Goal: Check status: Check status

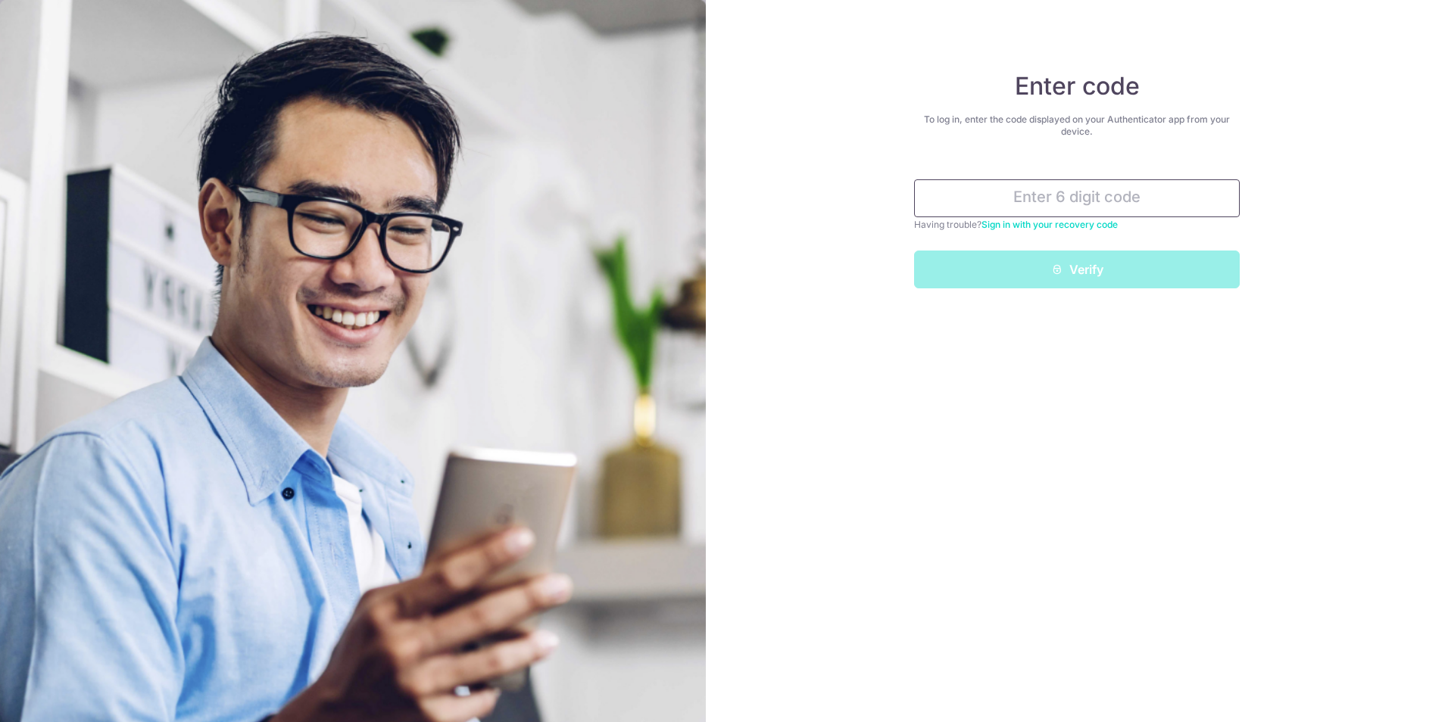
click at [1143, 198] on input "text" at bounding box center [1077, 198] width 326 height 38
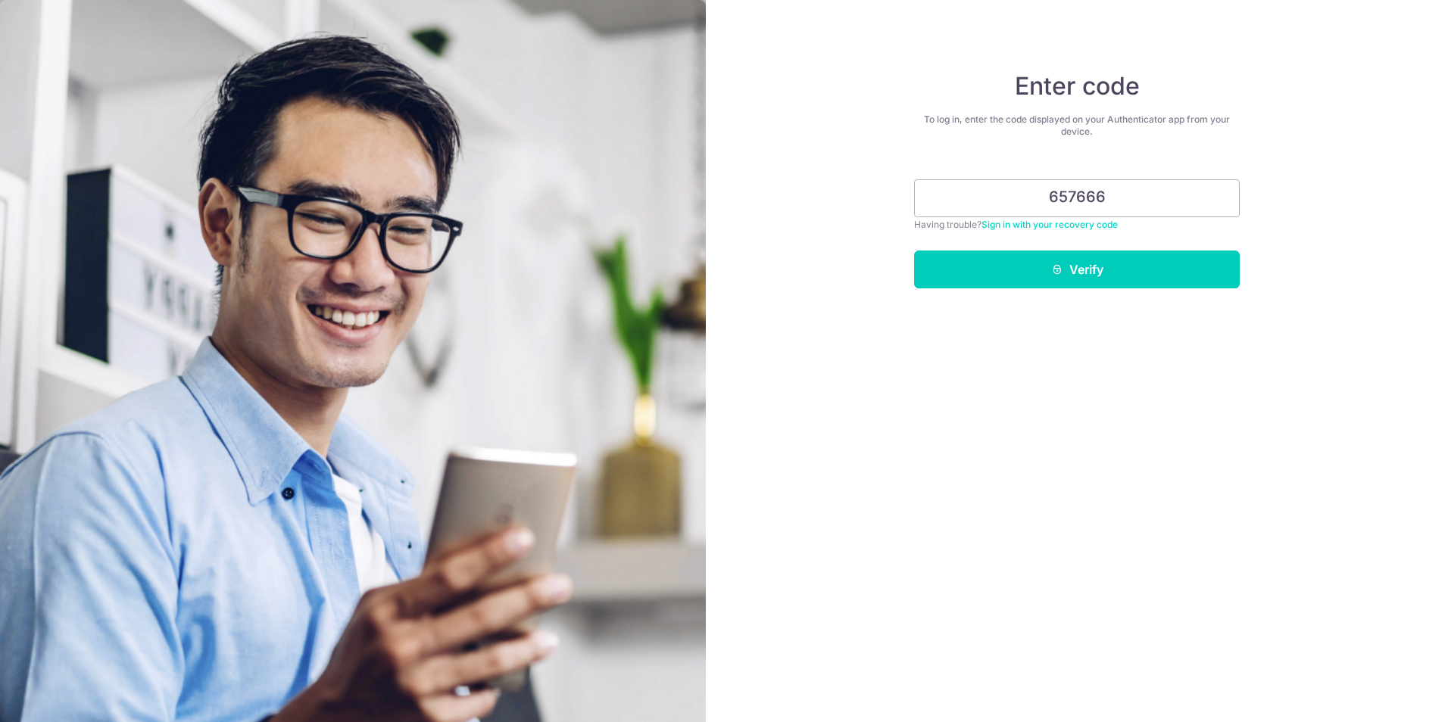
type input "657666"
click at [914, 251] on button "Verify" at bounding box center [1077, 270] width 326 height 38
click at [1171, 285] on button "Verify" at bounding box center [1077, 270] width 326 height 38
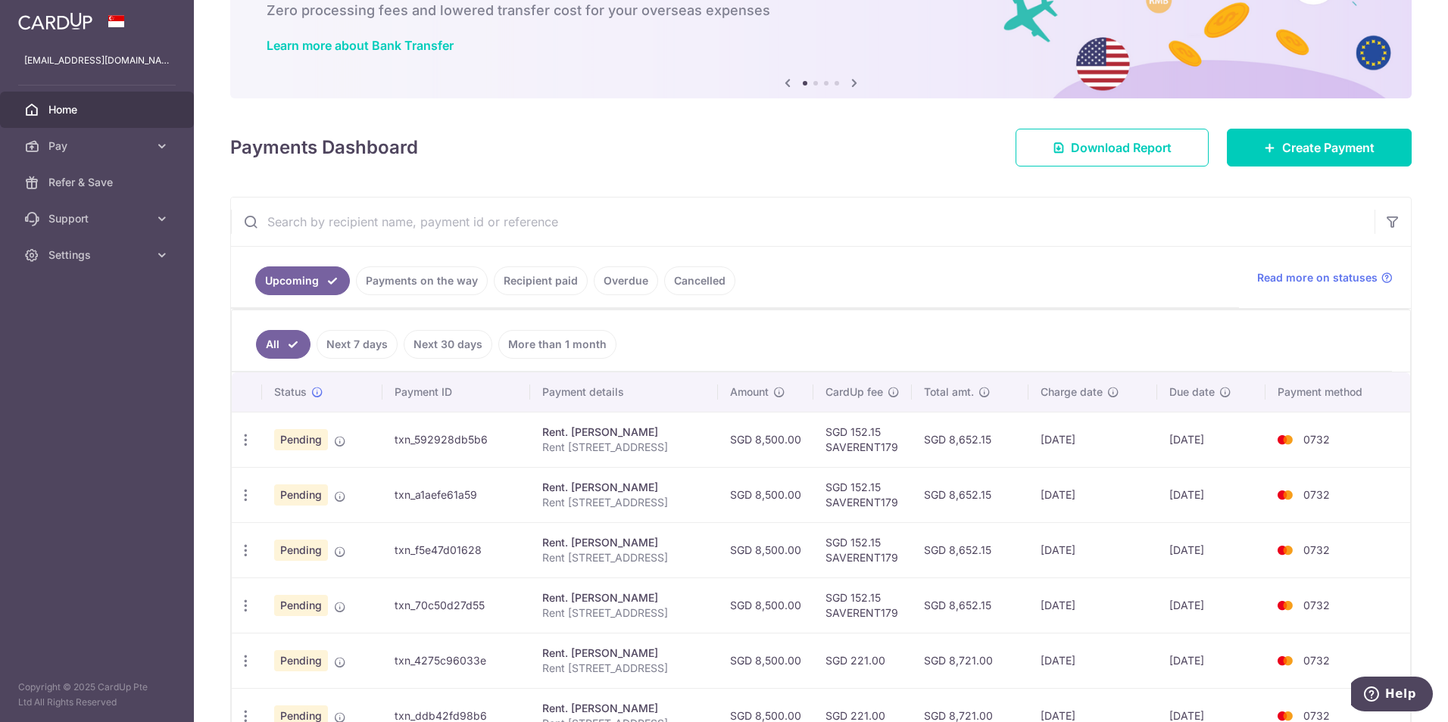
scroll to position [227, 0]
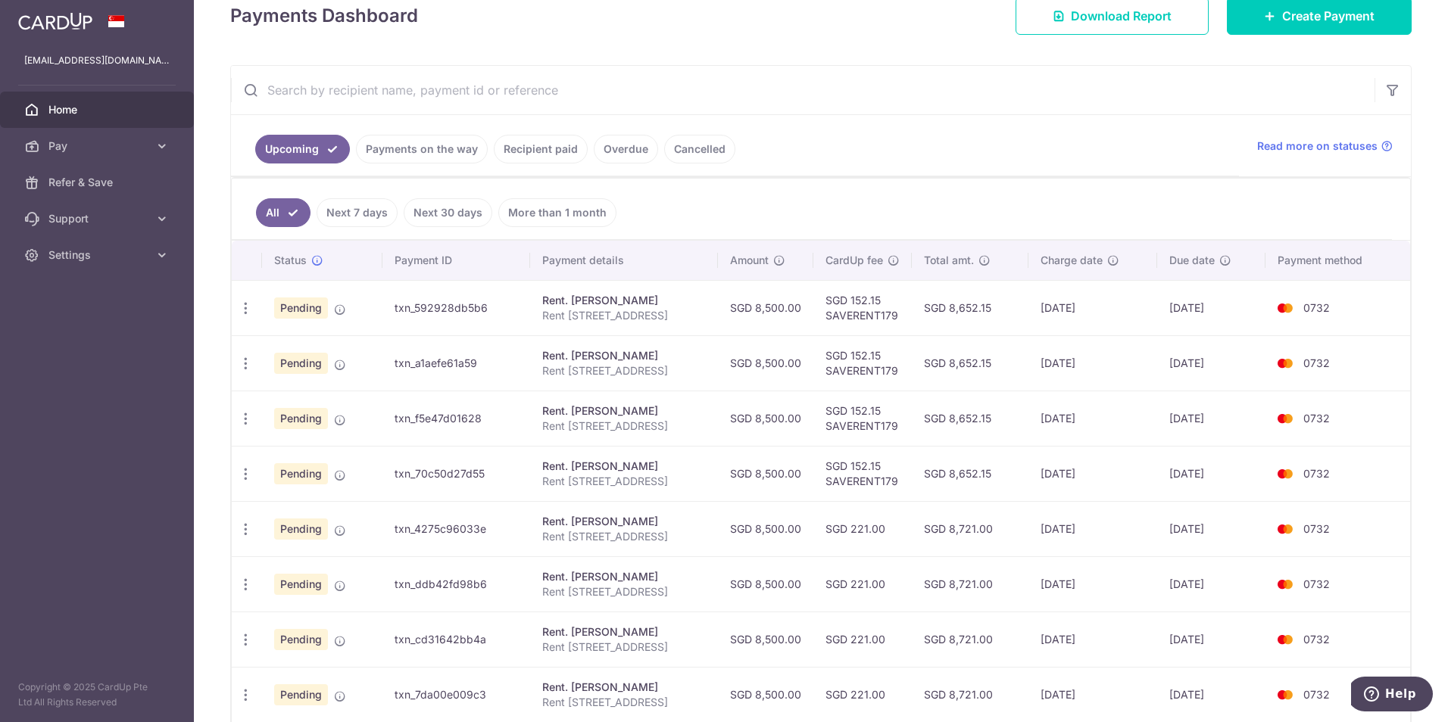
drag, startPoint x: 1037, startPoint y: 309, endPoint x: 1111, endPoint y: 309, distance: 74.2
click at [1111, 309] on td "[DATE]" at bounding box center [1092, 307] width 129 height 55
drag, startPoint x: 1111, startPoint y: 309, endPoint x: 1125, endPoint y: 323, distance: 19.8
click at [1125, 323] on td "16/10/2025" at bounding box center [1092, 307] width 129 height 55
drag, startPoint x: 1228, startPoint y: 310, endPoint x: 1156, endPoint y: 310, distance: 72.7
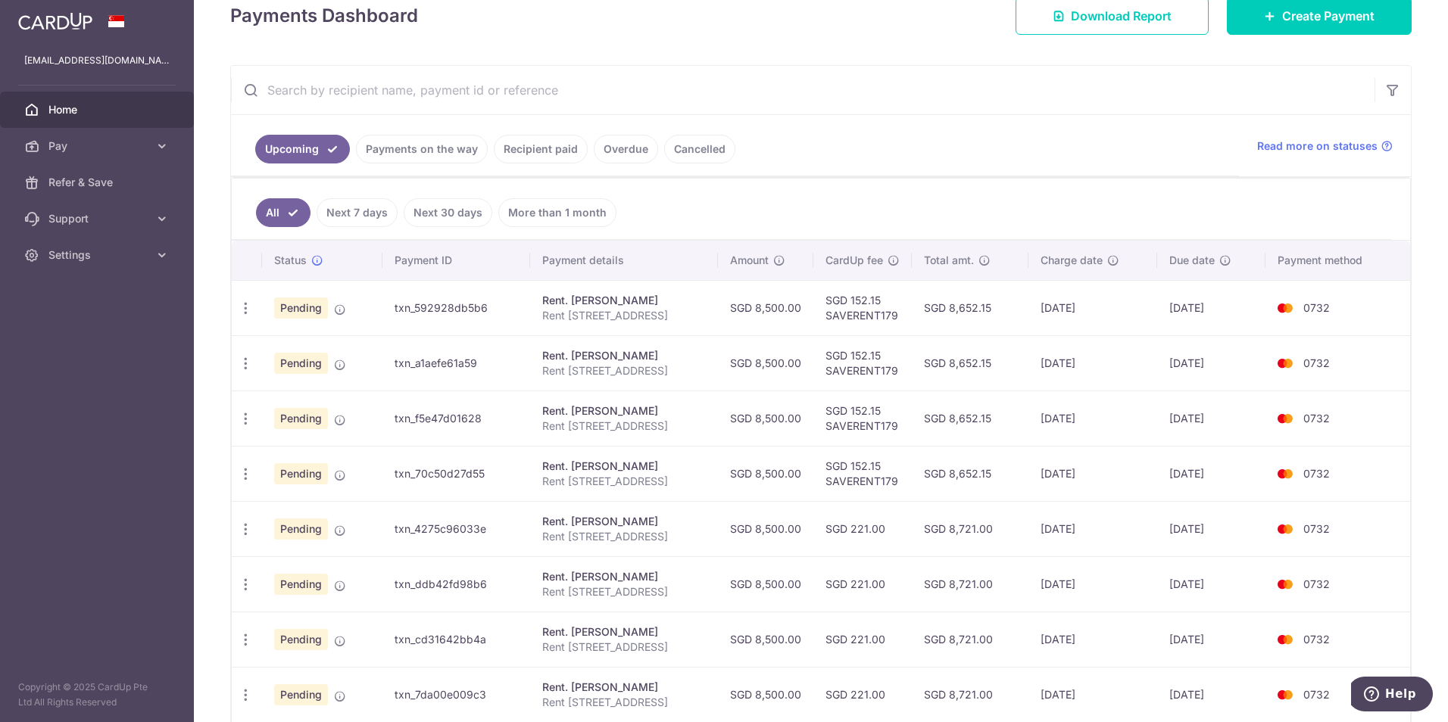
click at [1157, 310] on td "22/10/2025" at bounding box center [1211, 307] width 108 height 55
drag, startPoint x: 1156, startPoint y: 310, endPoint x: 1233, endPoint y: 307, distance: 77.3
click at [1233, 307] on td "22/10/2025" at bounding box center [1211, 307] width 108 height 55
click at [1189, 309] on td "22/10/2025" at bounding box center [1211, 307] width 108 height 55
click at [1186, 307] on td "22/10/2025" at bounding box center [1211, 307] width 108 height 55
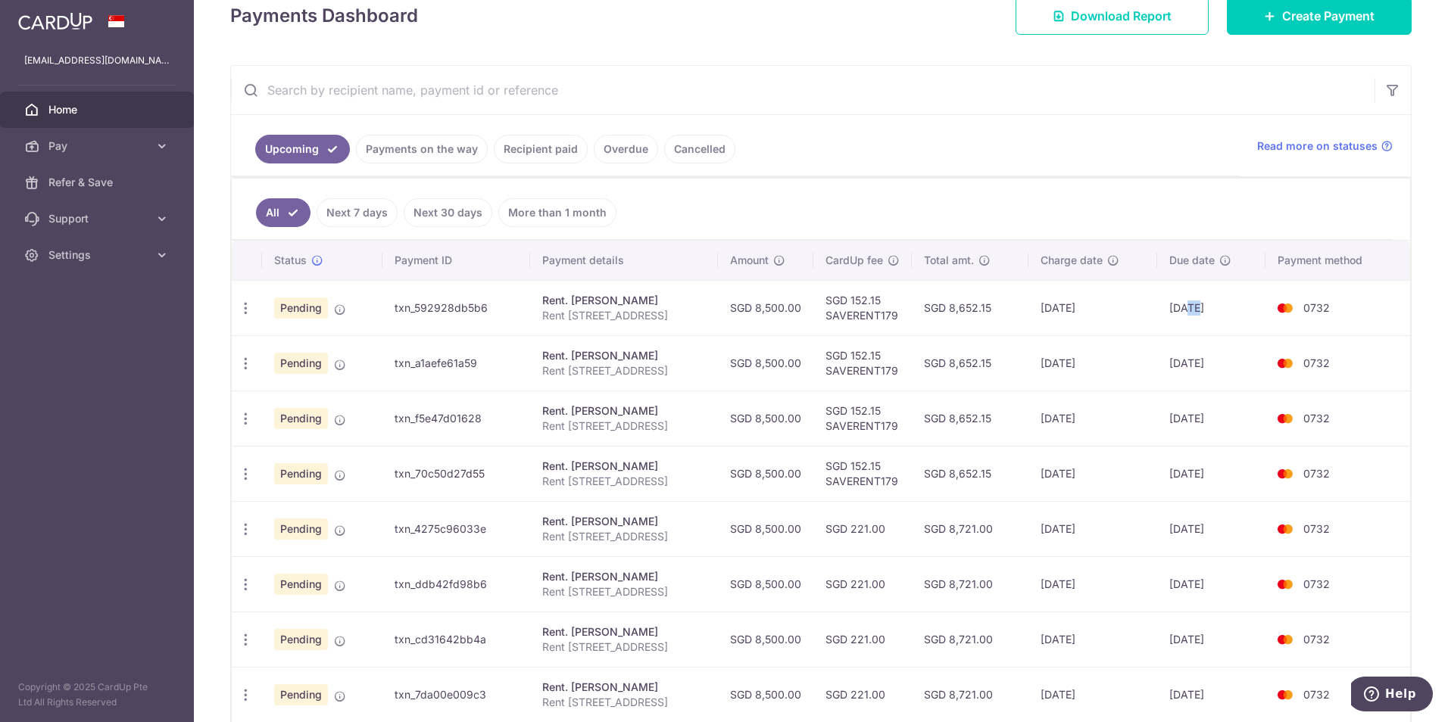
click at [1186, 307] on td "22/10/2025" at bounding box center [1211, 307] width 108 height 55
drag, startPoint x: 1186, startPoint y: 307, endPoint x: 1336, endPoint y: 312, distance: 150.0
click at [1336, 312] on td "0732" at bounding box center [1337, 307] width 145 height 55
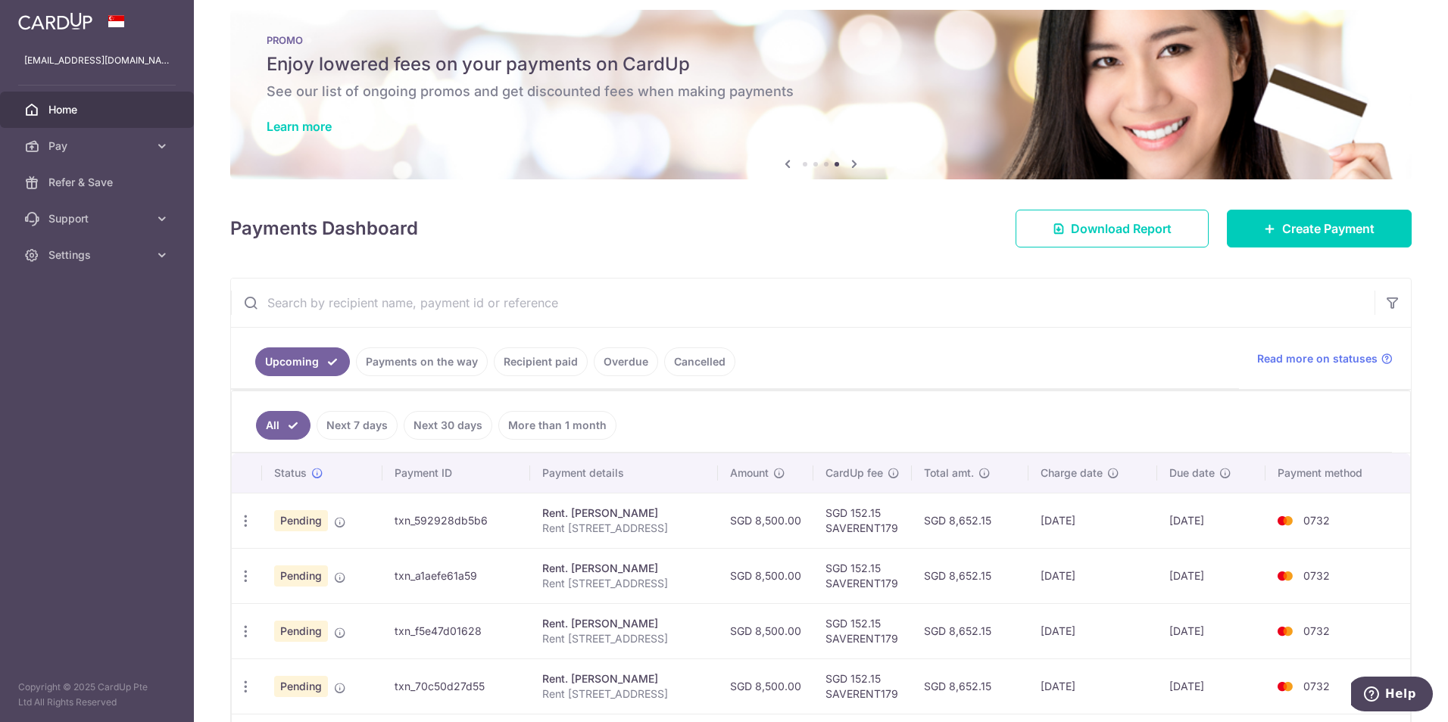
scroll to position [0, 0]
